Goal: Book appointment/travel/reservation

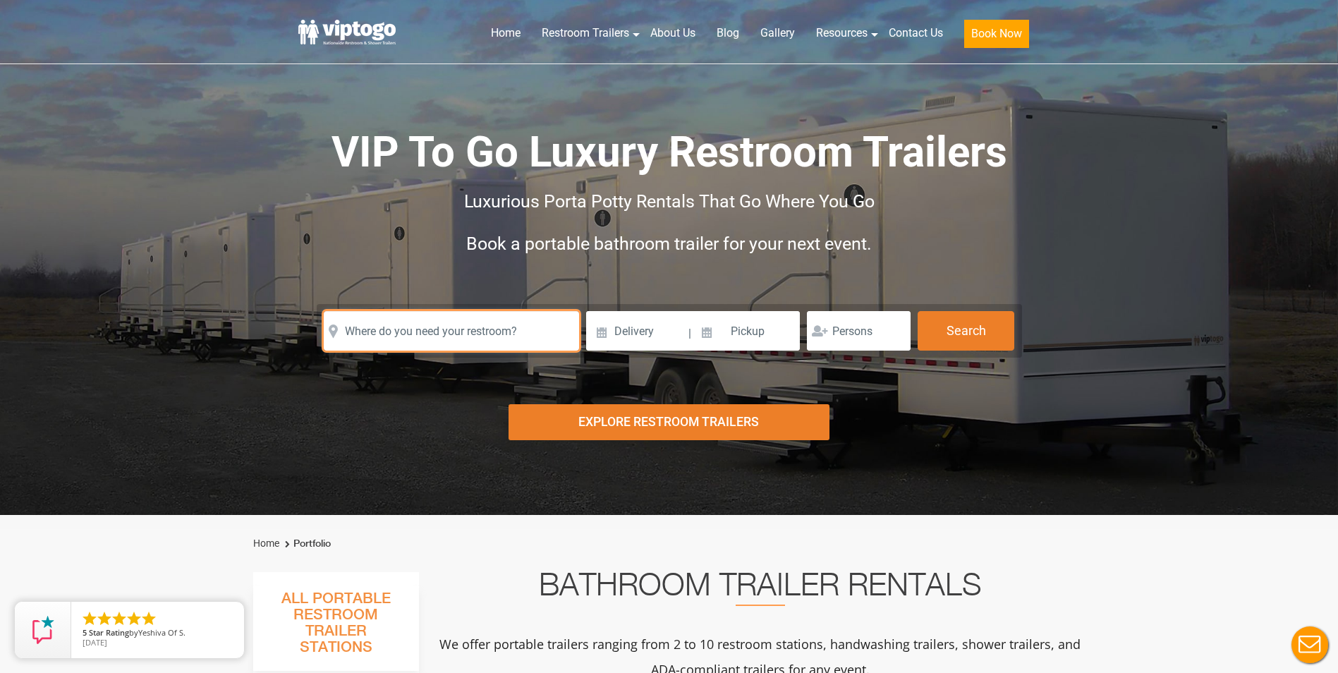
click at [501, 331] on input "text" at bounding box center [451, 330] width 255 height 39
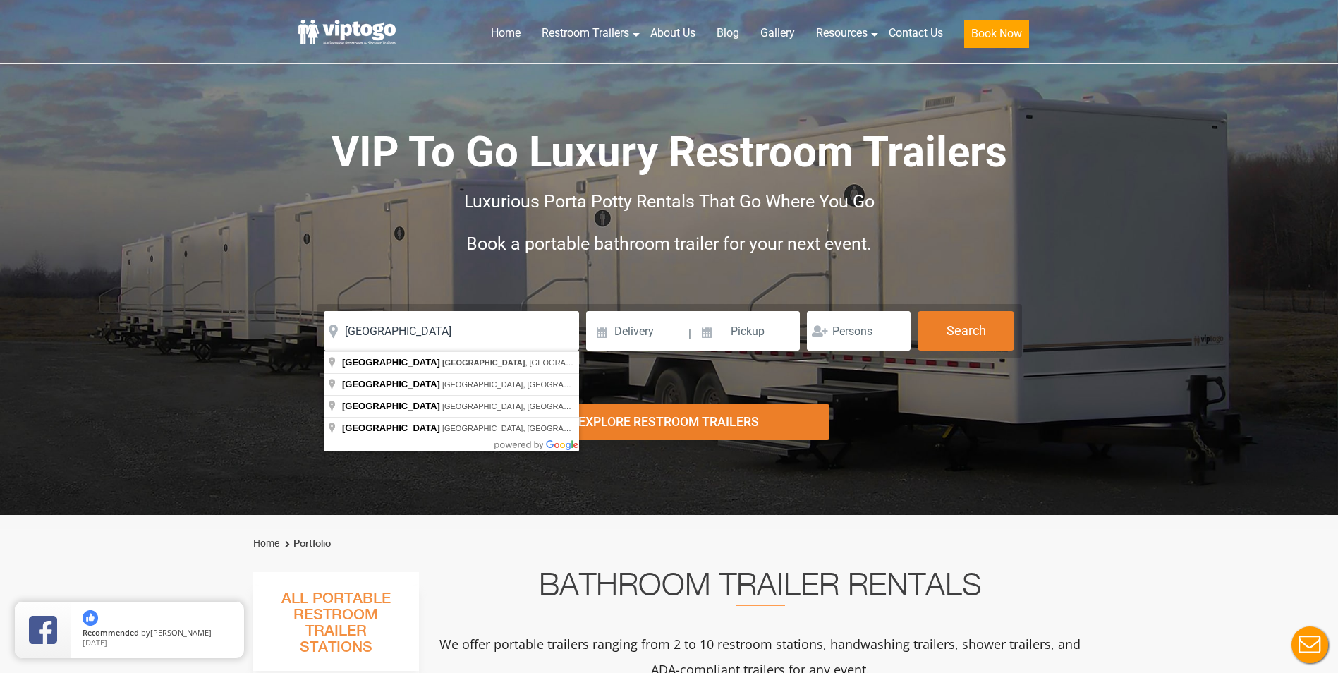
type input "[GEOGRAPHIC_DATA], [GEOGRAPHIC_DATA], [GEOGRAPHIC_DATA], [GEOGRAPHIC_DATA]"
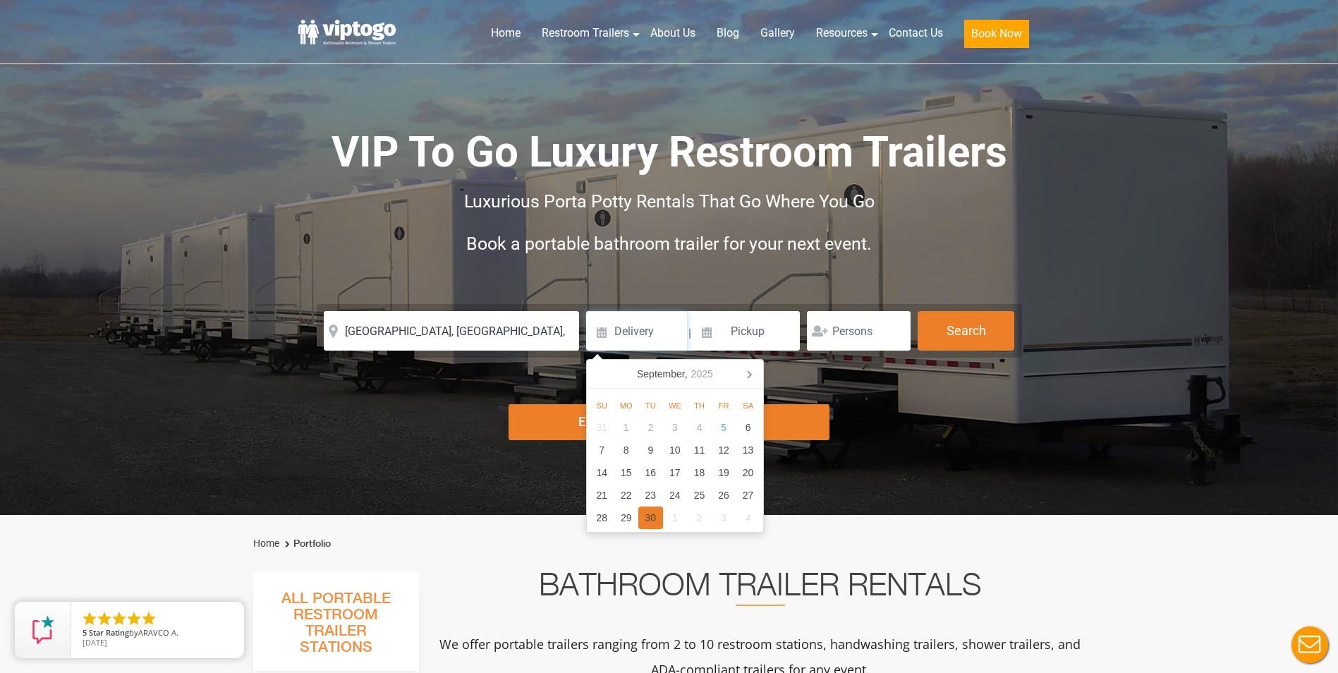
click at [649, 513] on div "30" at bounding box center [650, 517] width 25 height 23
type input "[DATE]"
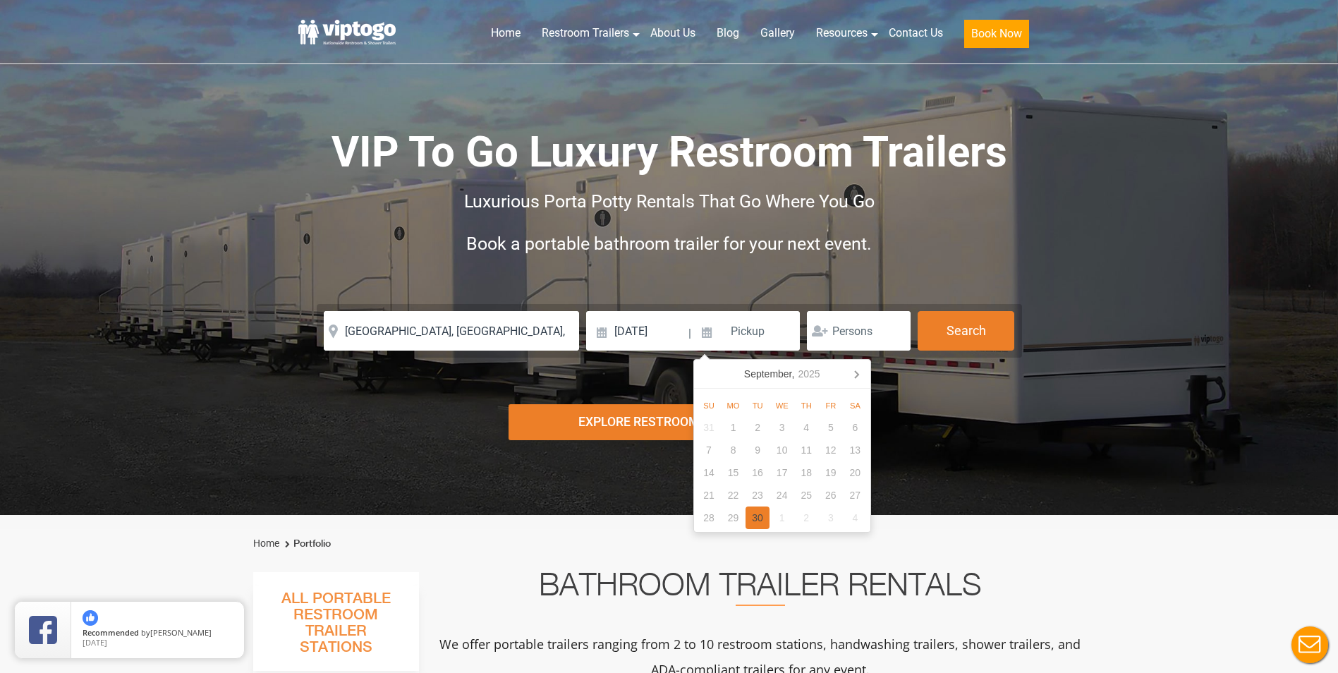
click at [765, 520] on div "30" at bounding box center [757, 517] width 25 height 23
type input "[DATE]"
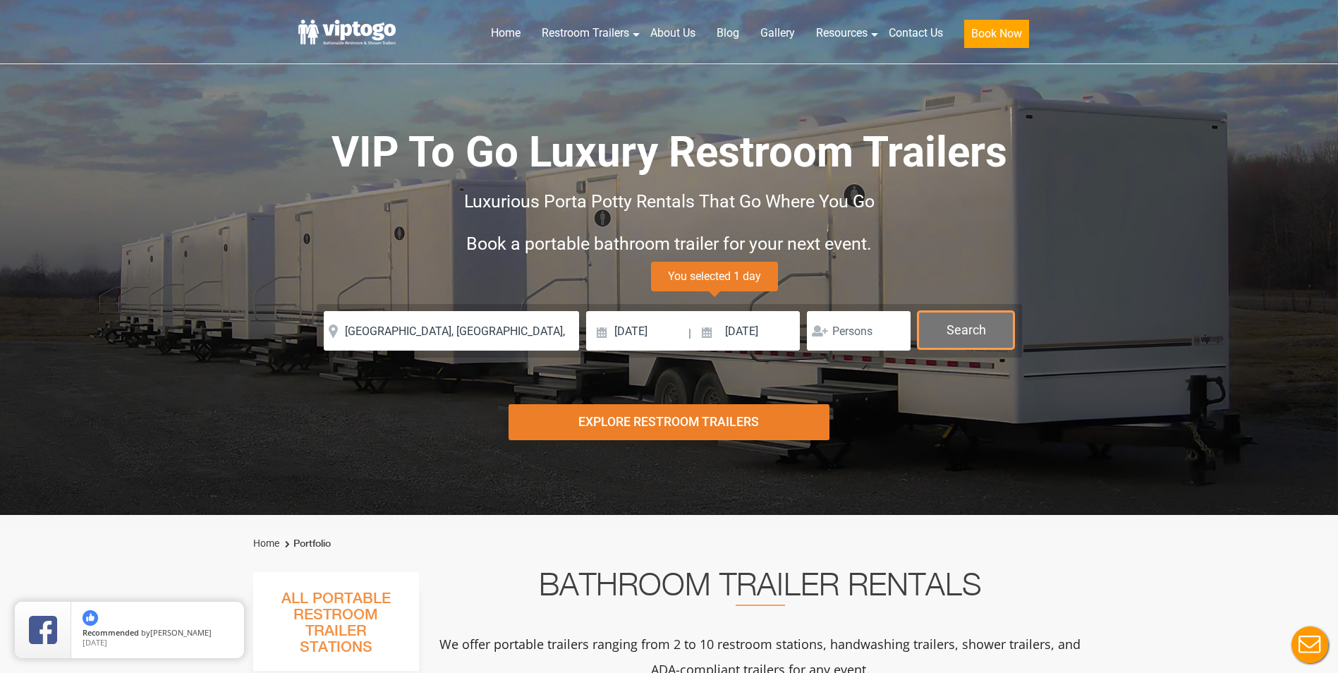
click at [979, 329] on button "Search" at bounding box center [965, 330] width 97 height 38
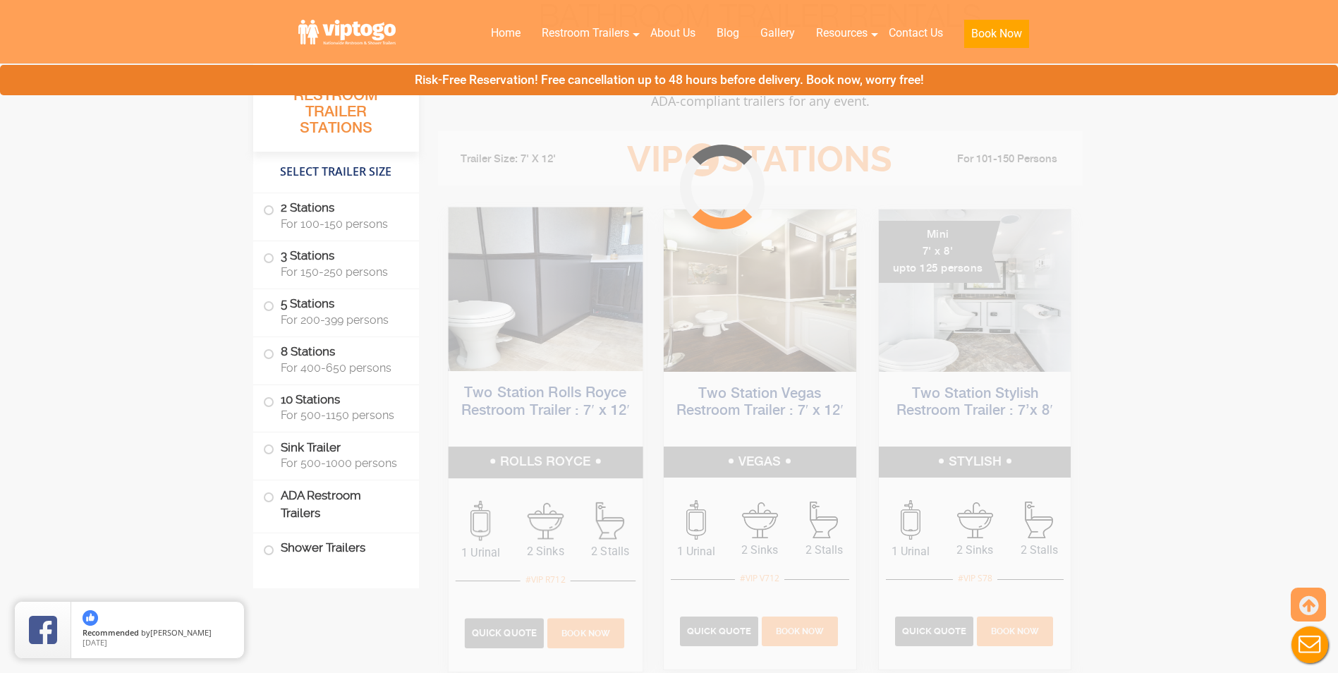
scroll to position [571, 0]
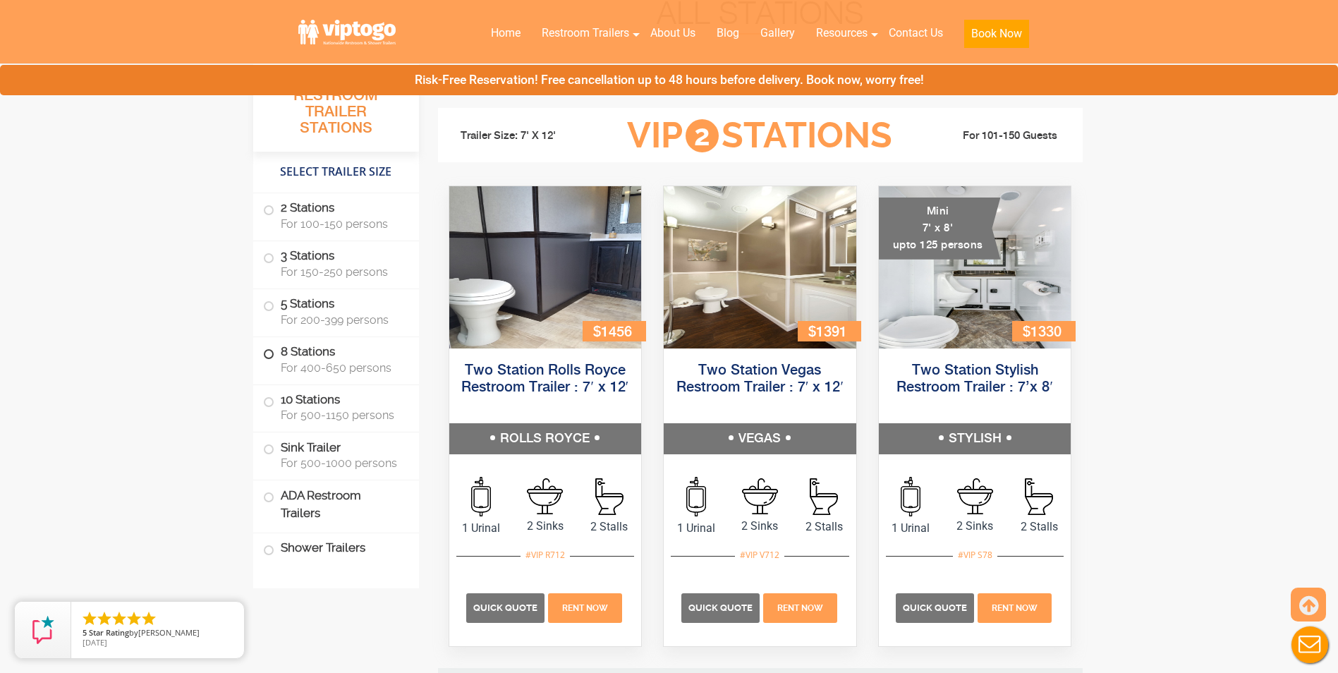
click at [370, 363] on span "For 400-650 persons" at bounding box center [341, 367] width 121 height 13
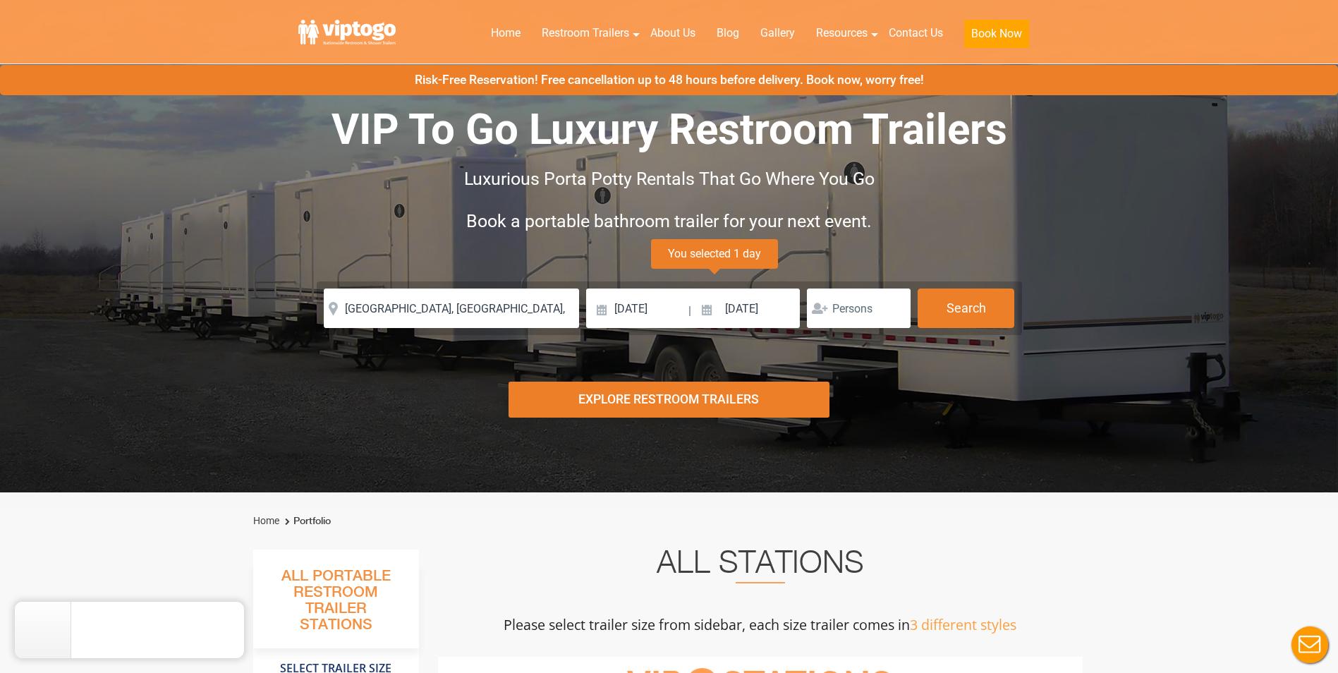
scroll to position [0, 0]
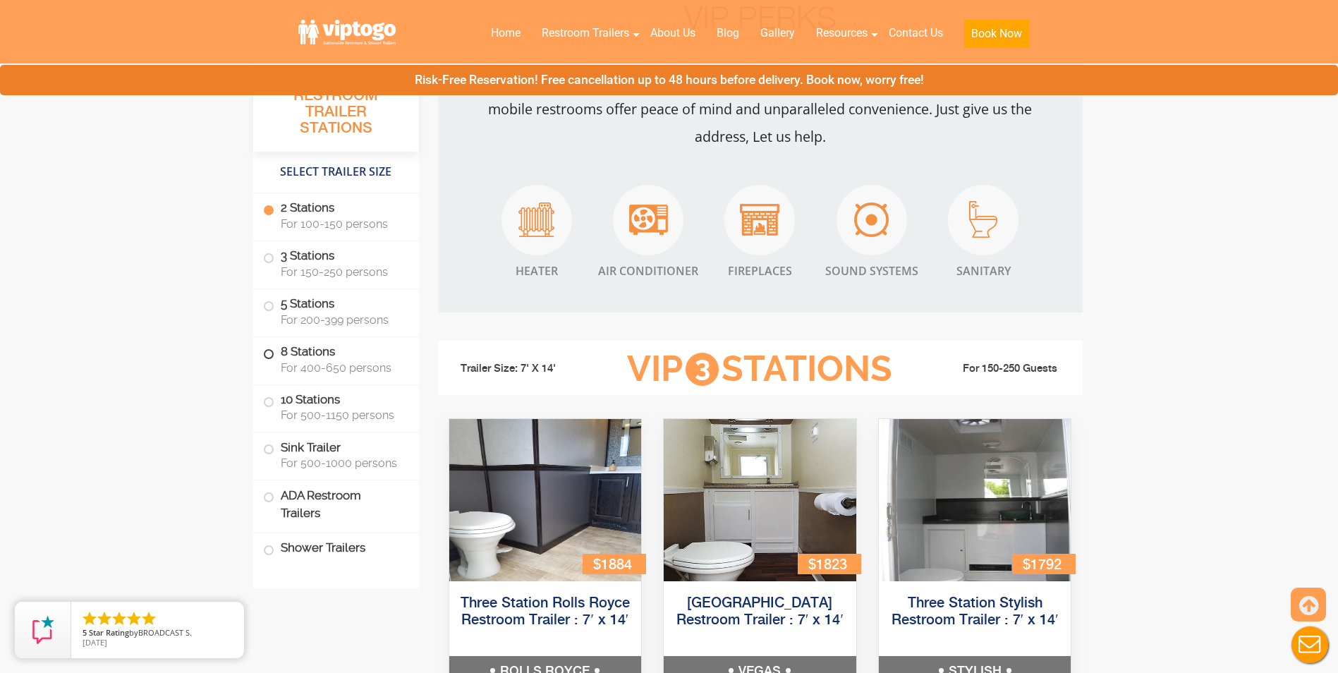
click at [327, 364] on span "For 400-650 persons" at bounding box center [341, 367] width 121 height 13
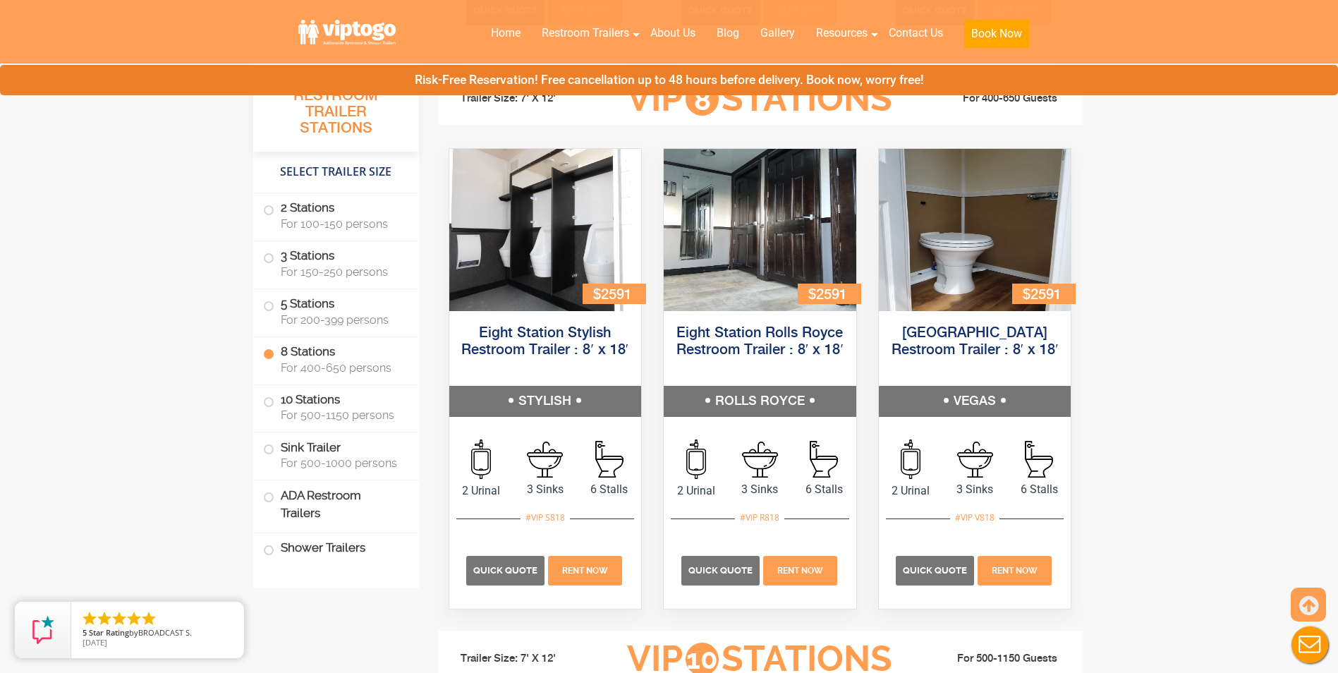
scroll to position [2673, 0]
